Goal: Task Accomplishment & Management: Manage account settings

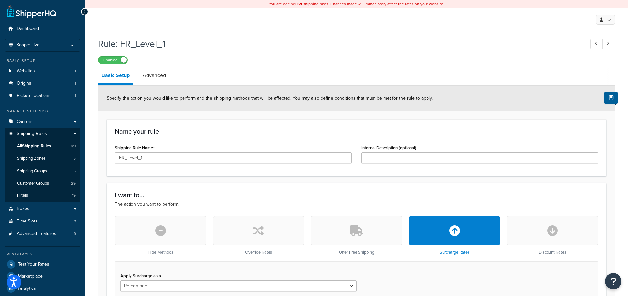
select select "PERCENTAGE"
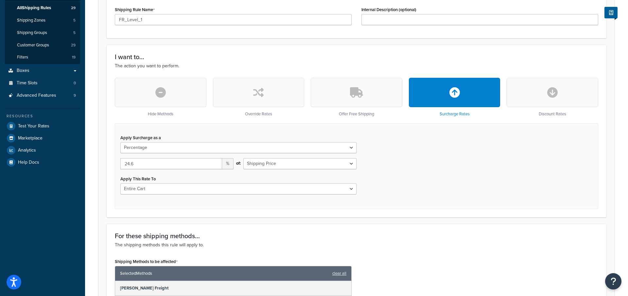
scroll to position [100, 0]
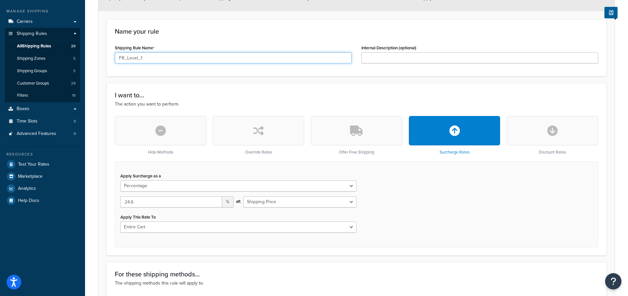
drag, startPoint x: 158, startPoint y: 57, endPoint x: 92, endPoint y: 53, distance: 66.8
click at [115, 57] on input "FR_Level_1" at bounding box center [233, 57] width 237 height 11
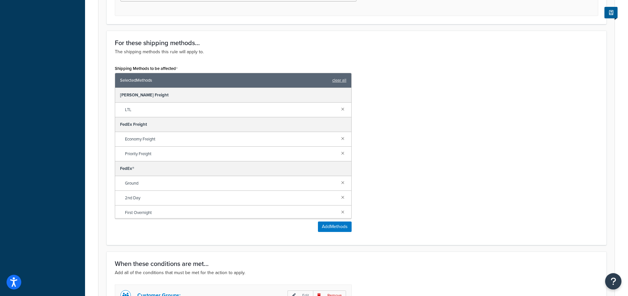
scroll to position [400, 0]
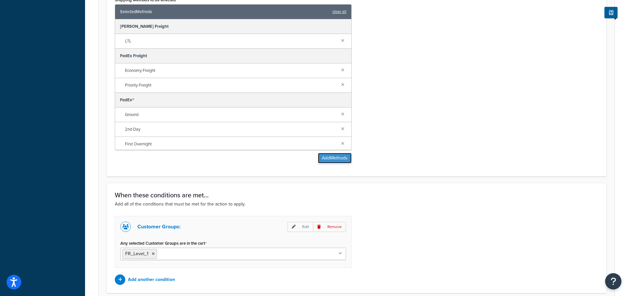
click at [327, 159] on button "Add Methods" at bounding box center [335, 158] width 34 height 10
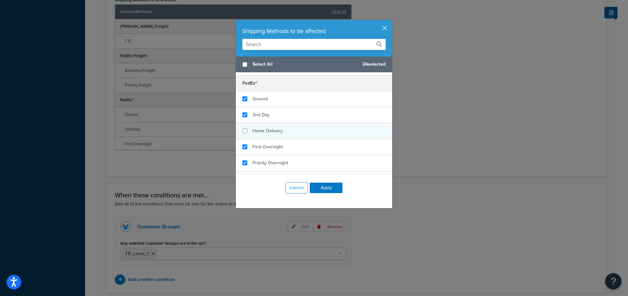
scroll to position [118, 0]
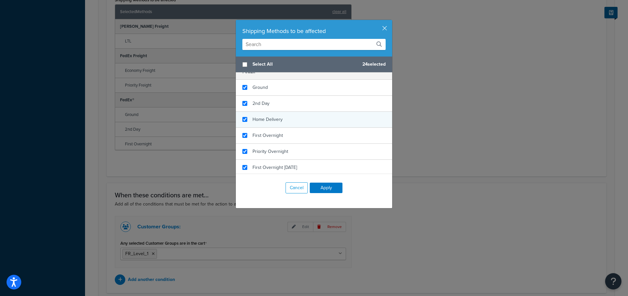
checkbox input "true"
click at [269, 120] on span "Home Delivery" at bounding box center [267, 119] width 30 height 7
click at [321, 188] on button "Apply" at bounding box center [326, 188] width 33 height 10
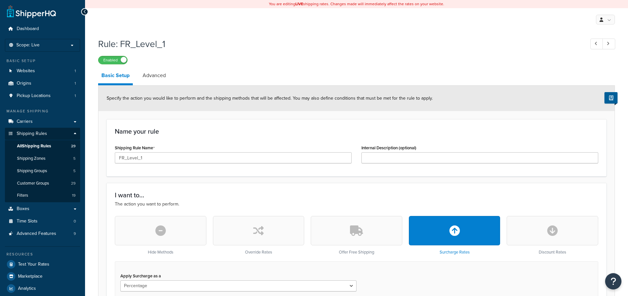
select select "PERCENTAGE"
click at [64, 46] on p "Scope: Live" at bounding box center [42, 46] width 69 height 6
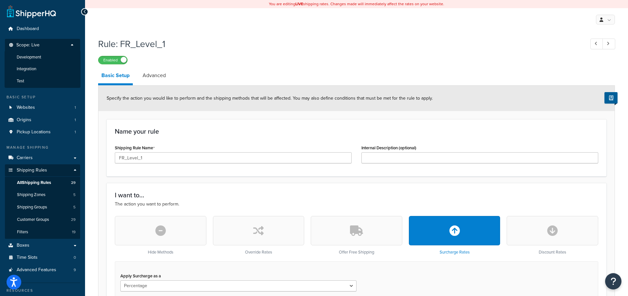
click at [264, 42] on h1 "Rule: FR_Level_1" at bounding box center [338, 44] width 480 height 13
click at [30, 56] on span "Development" at bounding box center [29, 58] width 25 height 6
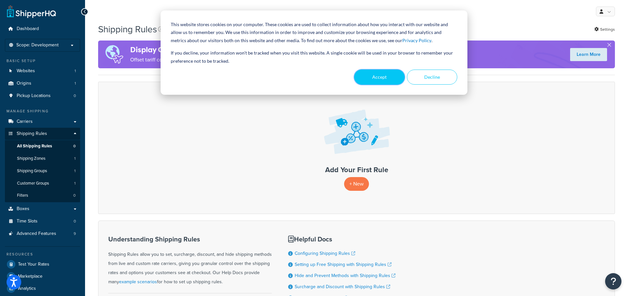
click at [374, 77] on button "Accept" at bounding box center [379, 77] width 50 height 15
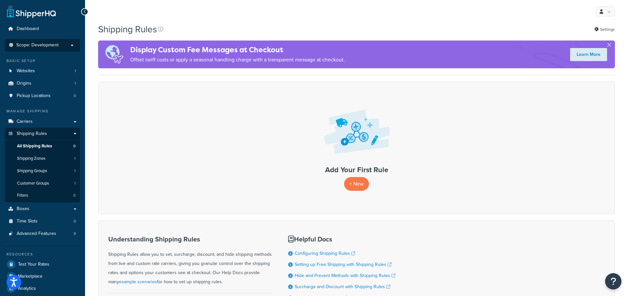
click at [39, 46] on span "Scope: Development" at bounding box center [37, 46] width 42 height 6
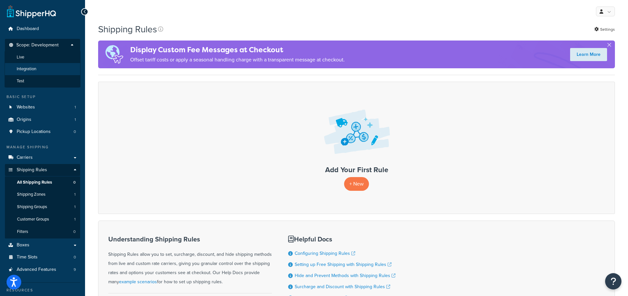
click at [25, 69] on span "Integration" at bounding box center [27, 69] width 20 height 6
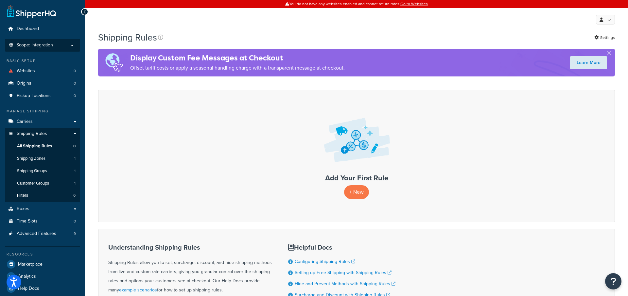
click at [25, 42] on li "Scope: Integration Live Development Test" at bounding box center [42, 45] width 75 height 13
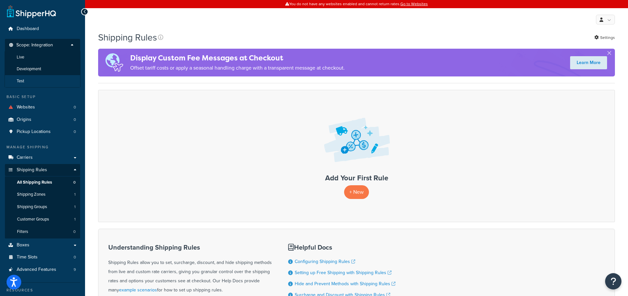
click at [19, 81] on span "Test" at bounding box center [21, 81] width 8 height 6
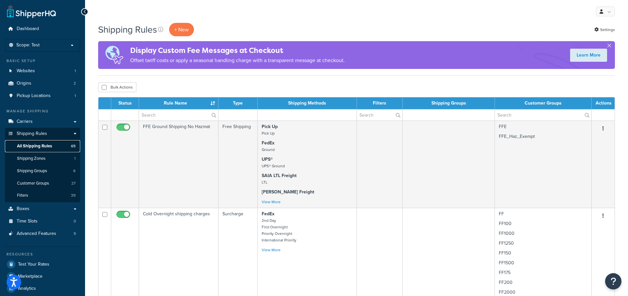
click at [40, 143] on link "All Shipping Rules 65" at bounding box center [42, 146] width 75 height 12
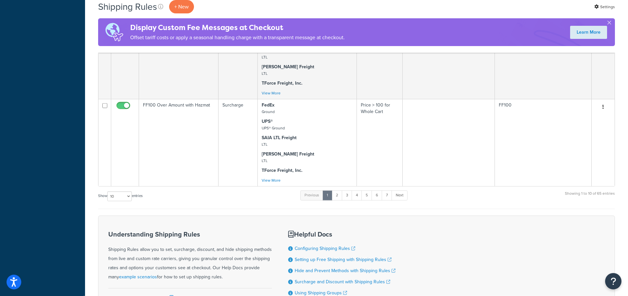
scroll to position [1053, 0]
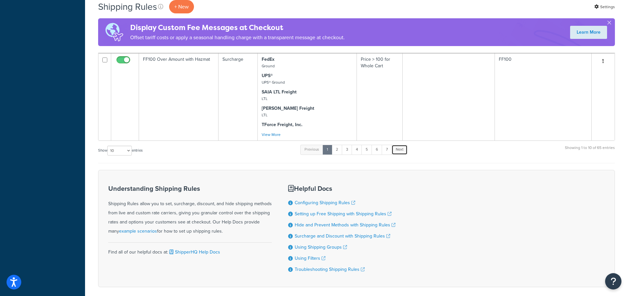
click at [402, 155] on link "Next" at bounding box center [399, 150] width 16 height 10
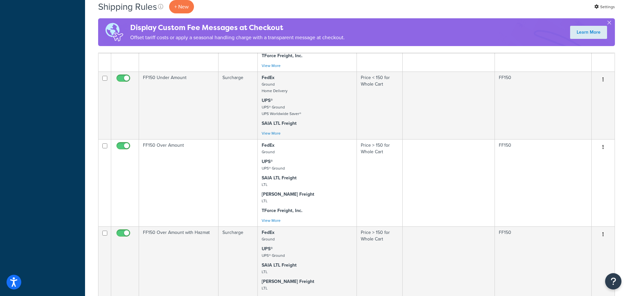
scroll to position [667, 0]
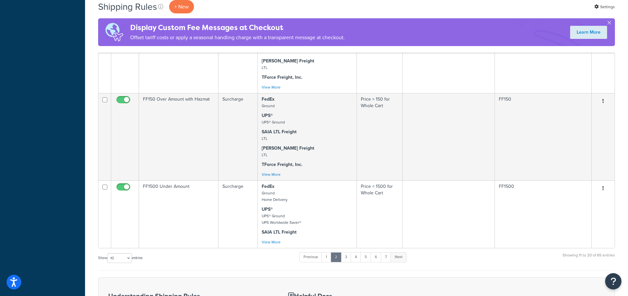
click at [403, 262] on link "Next" at bounding box center [398, 257] width 16 height 10
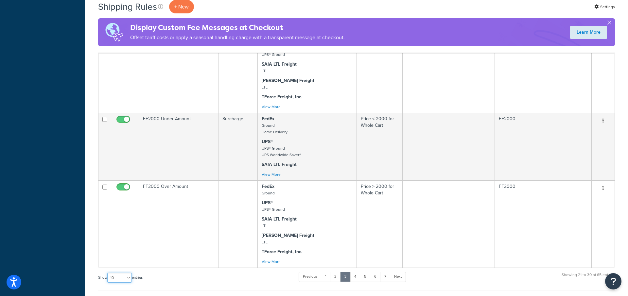
click at [107, 273] on select "10 15 25 50 100 1000" at bounding box center [119, 278] width 25 height 10
select select "100"
click option "100" at bounding box center [0, 0] width 0 height 0
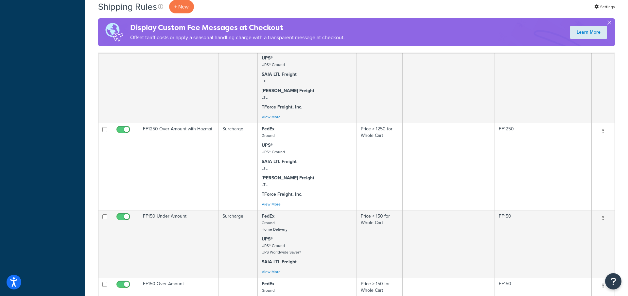
scroll to position [1668, 0]
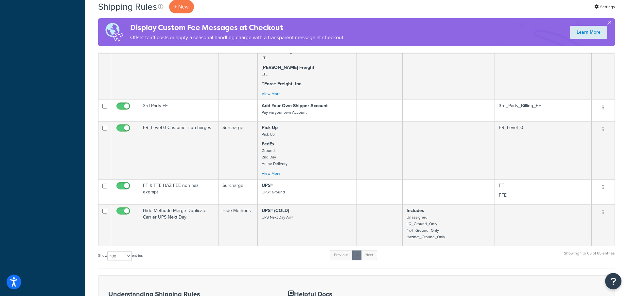
scroll to position [279, 0]
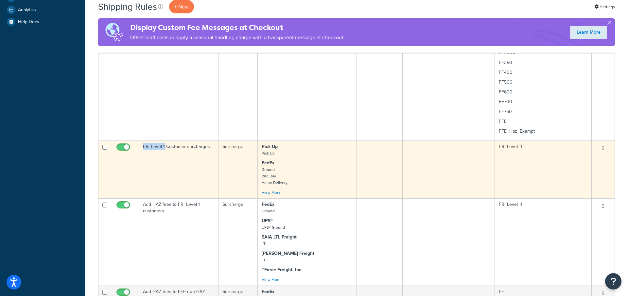
click at [603, 150] on icon "button" at bounding box center [602, 148] width 1 height 5
click at [586, 161] on link "Edit" at bounding box center [582, 160] width 52 height 13
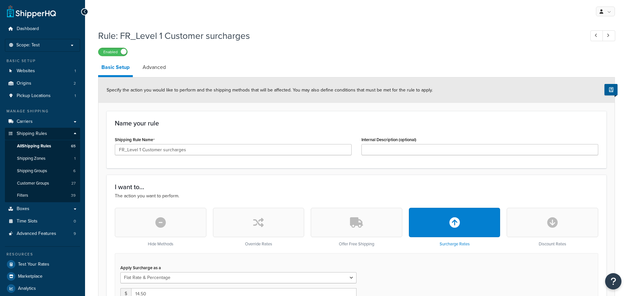
select select "FLAT_RATE_AND_PERCENTAGE"
select select "BOX"
drag, startPoint x: 188, startPoint y: 150, endPoint x: 99, endPoint y: 148, distance: 89.6
click at [115, 148] on input "FR_Level 1 Customer surcharges" at bounding box center [233, 149] width 237 height 11
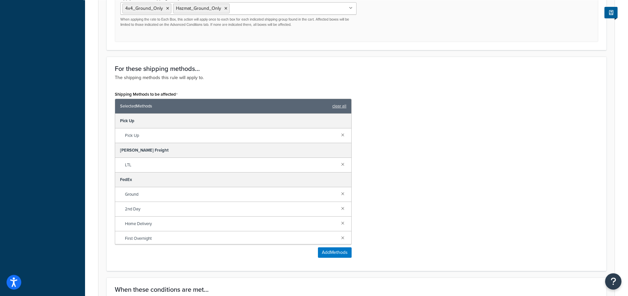
scroll to position [367, 0]
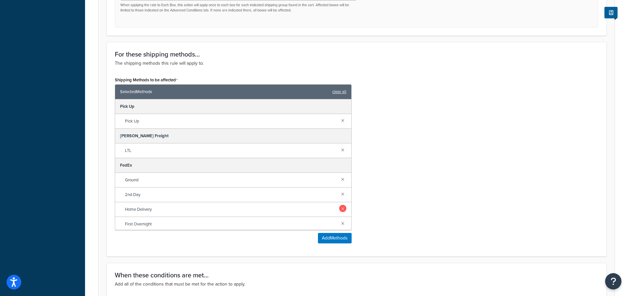
click at [342, 207] on link at bounding box center [342, 208] width 7 height 7
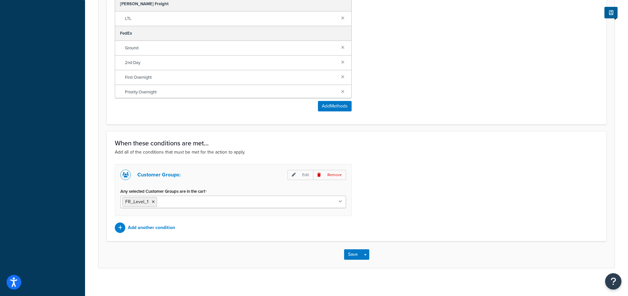
scroll to position [505, 0]
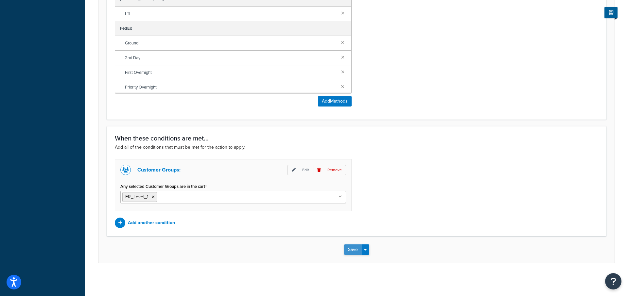
click at [353, 249] on button "Save" at bounding box center [353, 250] width 18 height 10
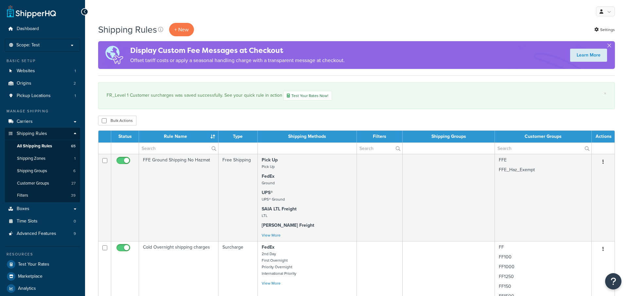
select select "100"
click at [70, 46] on p "Scope: Test" at bounding box center [42, 46] width 69 height 6
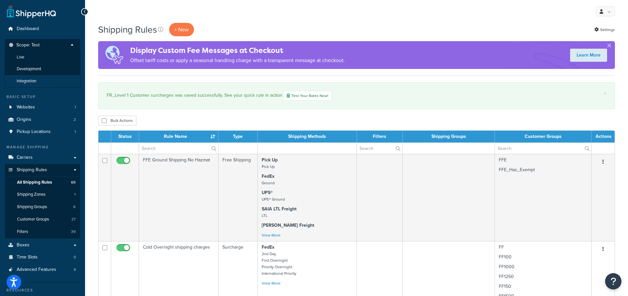
click at [31, 80] on span "Integration" at bounding box center [27, 81] width 20 height 6
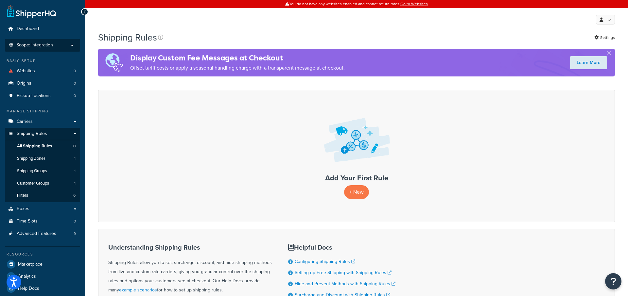
click at [28, 46] on span "Scope: Integration" at bounding box center [34, 46] width 37 height 6
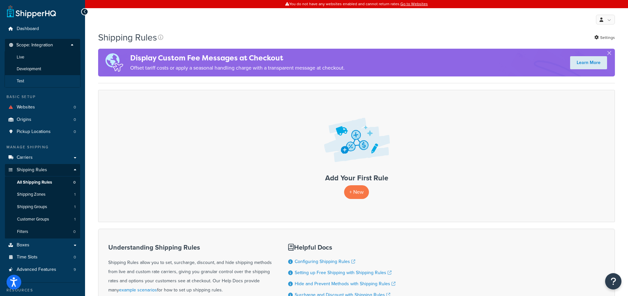
click at [26, 78] on li "Test" at bounding box center [43, 81] width 76 height 12
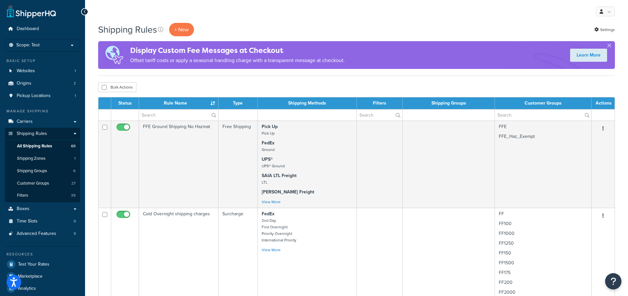
select select "100"
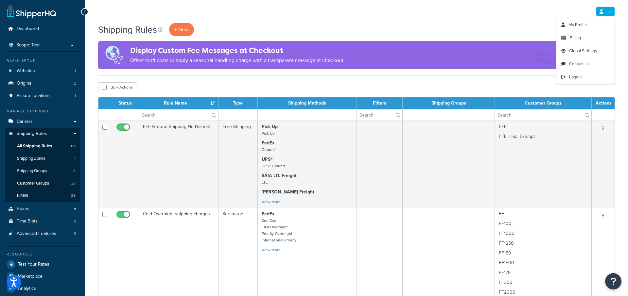
click at [604, 15] on link at bounding box center [605, 12] width 19 height 10
click at [572, 77] on span "Logout" at bounding box center [575, 77] width 13 height 6
